Goal: Understand process/instructions: Learn how to perform a task or action

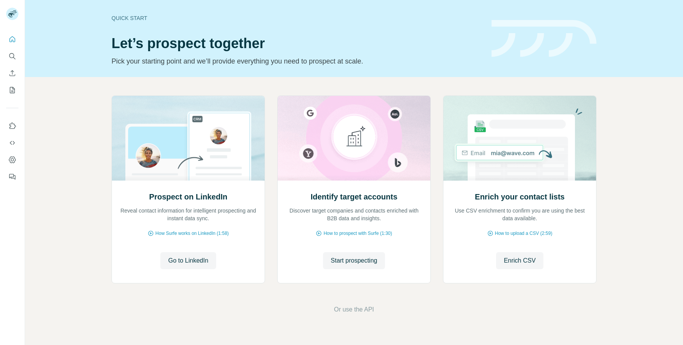
click at [68, 123] on div "Prospect on LinkedIn Reveal contact information for intelligent prospecting and…" at bounding box center [354, 204] width 658 height 255
click at [12, 158] on icon "Dashboard" at bounding box center [12, 159] width 3 height 3
click at [85, 112] on div "Prospect on LinkedIn Reveal contact information for intelligent prospecting and…" at bounding box center [354, 204] width 658 height 255
drag, startPoint x: 451, startPoint y: 30, endPoint x: 457, endPoint y: 6, distance: 24.3
click at [451, 30] on div "Quick start Let’s prospect together Pick your starting point and we’ll provide …" at bounding box center [297, 38] width 371 height 56
